Goal: Transaction & Acquisition: Purchase product/service

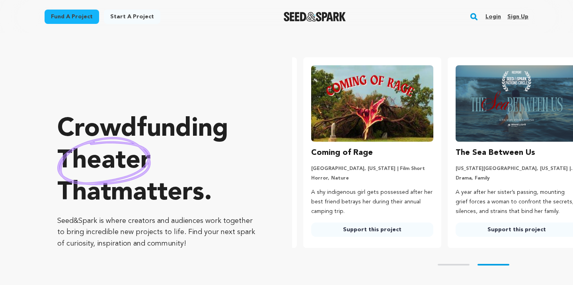
scroll to position [0, 151]
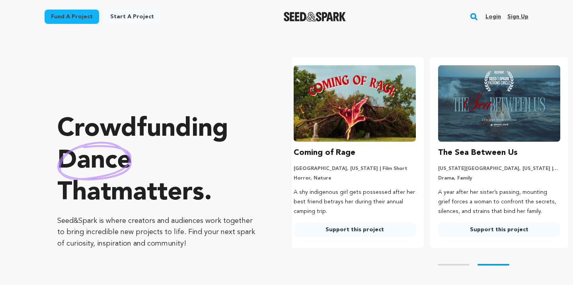
click at [475, 16] on rect "button" at bounding box center [474, 17] width 10 height 10
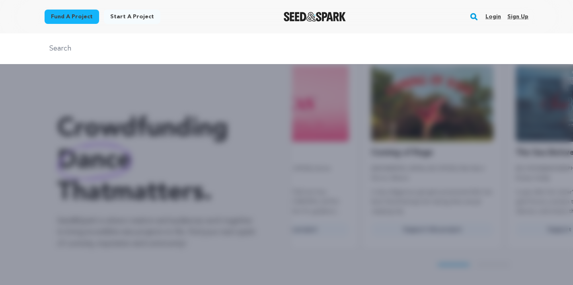
scroll to position [0, 0]
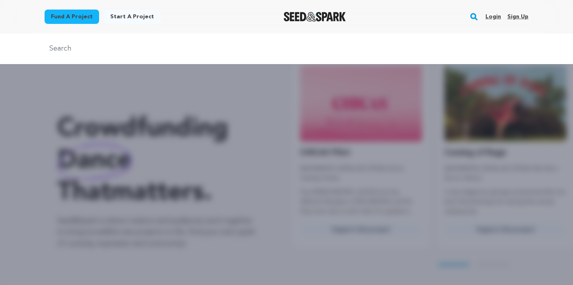
click at [115, 48] on input "text" at bounding box center [287, 49] width 484 height 12
type input "fishy"
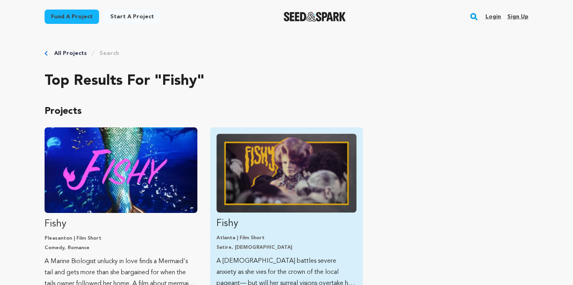
click at [265, 188] on img "Fund Fishy" at bounding box center [286, 173] width 140 height 79
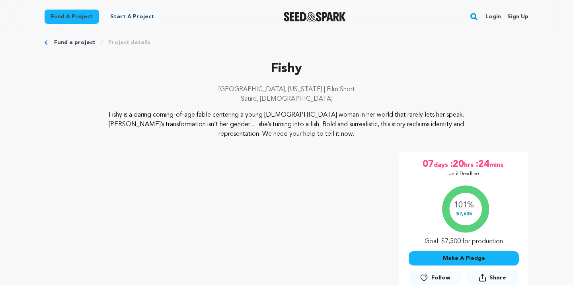
scroll to position [15, 0]
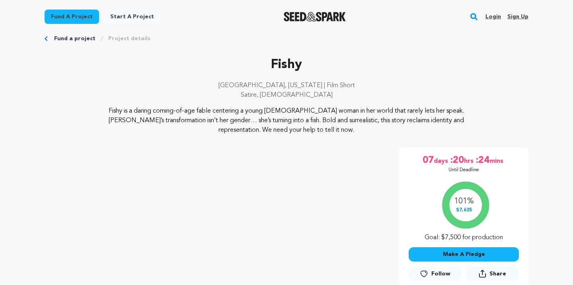
drag, startPoint x: 247, startPoint y: 84, endPoint x: 342, endPoint y: 133, distance: 107.1
click at [342, 133] on div "Fishy Atlanta, Georgia | Film Short Satire, LGBTQ Fishy is a daring coming-of-a…" at bounding box center [287, 95] width 484 height 80
click at [389, 121] on p "Fishy is a daring coming-of-age fable centering a young trans woman in her worl…" at bounding box center [286, 120] width 387 height 29
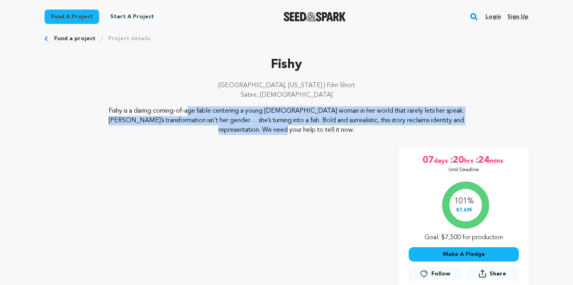
drag, startPoint x: 397, startPoint y: 121, endPoint x: 79, endPoint y: 113, distance: 317.7
click at [79, 113] on div "Fishy is a daring coming-of-age fable centering a young trans woman in her worl…" at bounding box center [287, 120] width 484 height 29
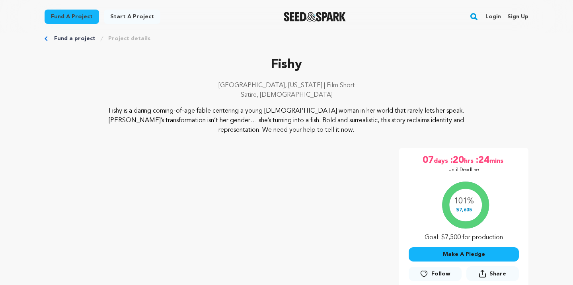
click at [245, 84] on p "Atlanta, Georgia | Film Short" at bounding box center [287, 86] width 484 height 10
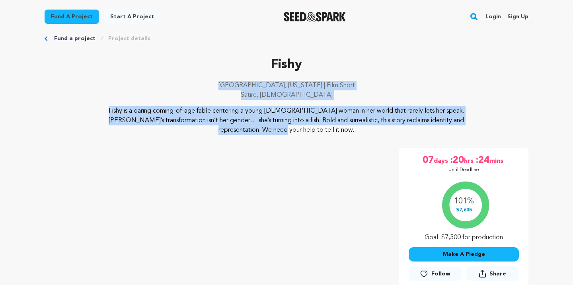
drag, startPoint x: 246, startPoint y: 84, endPoint x: 396, endPoint y: 117, distance: 153.5
click at [396, 117] on div "Fishy Atlanta, Georgia | Film Short Satire, LGBTQ Fishy is a daring coming-of-a…" at bounding box center [287, 95] width 484 height 80
copy div "Atlanta, Georgia | Film Short Satire, LGBTQ Fishy is a daring coming-of-age fab…"
